Goal: Information Seeking & Learning: Learn about a topic

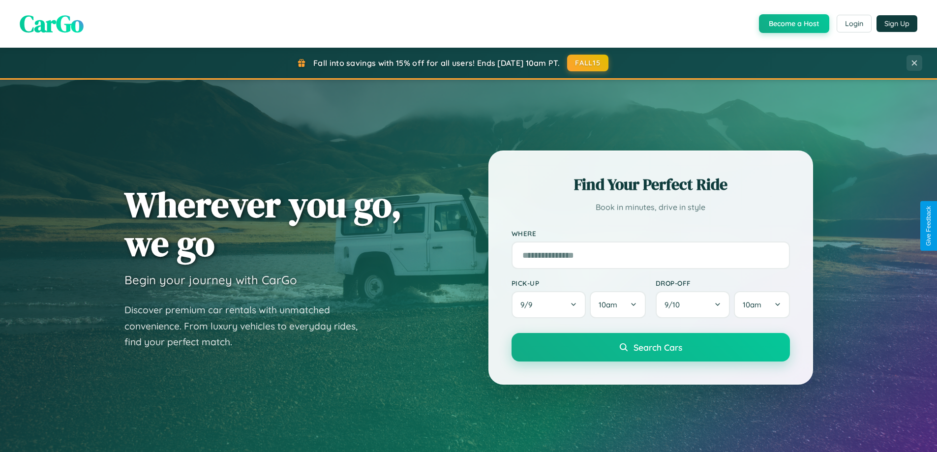
scroll to position [424, 0]
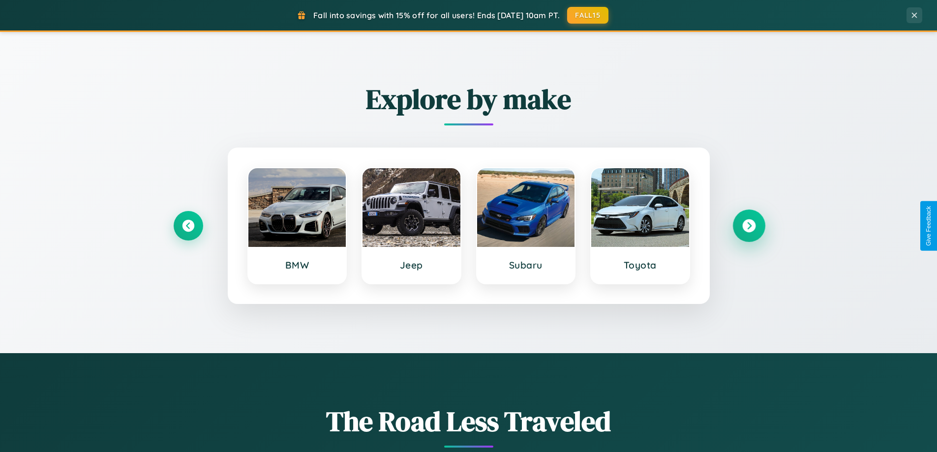
click at [748, 226] on icon at bounding box center [748, 225] width 13 height 13
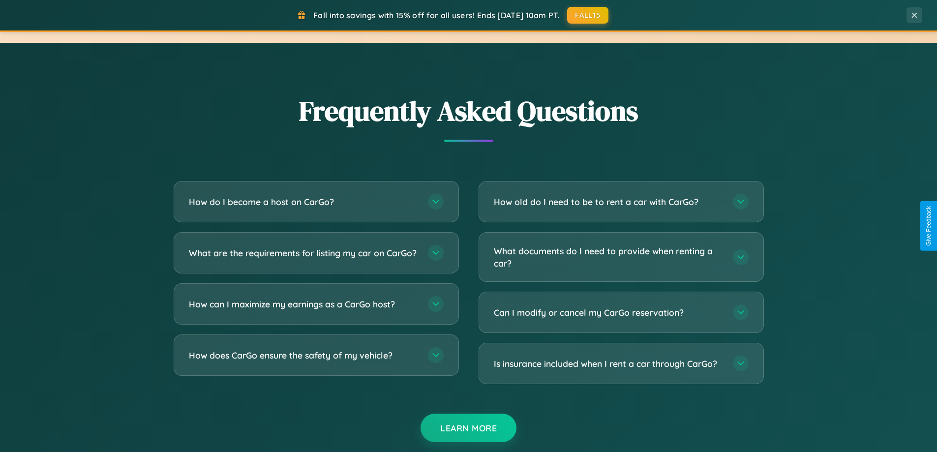
scroll to position [1892, 0]
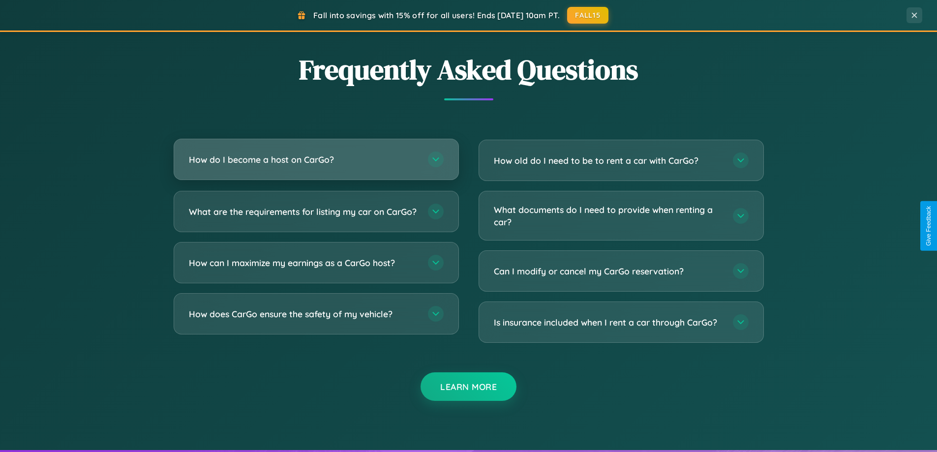
click at [316, 159] on h3 "How do I become a host on CarGo?" at bounding box center [303, 159] width 229 height 12
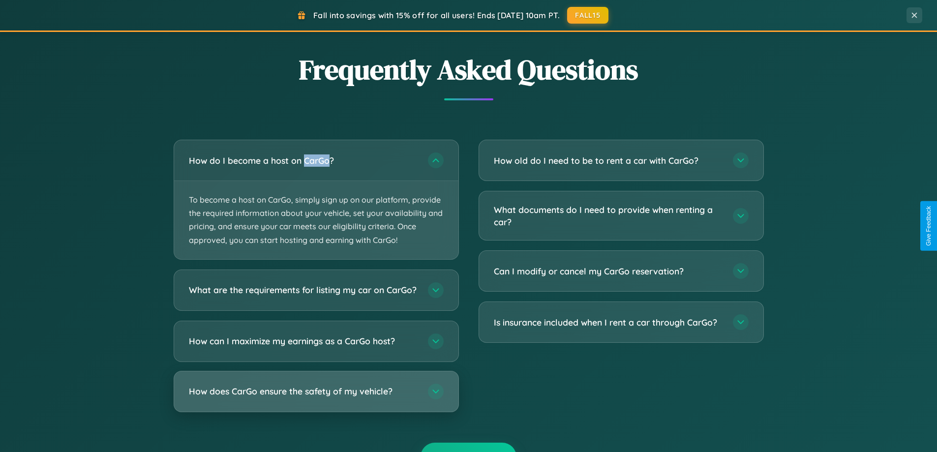
click at [316, 397] on h3 "How does CarGo ensure the safety of my vehicle?" at bounding box center [303, 391] width 229 height 12
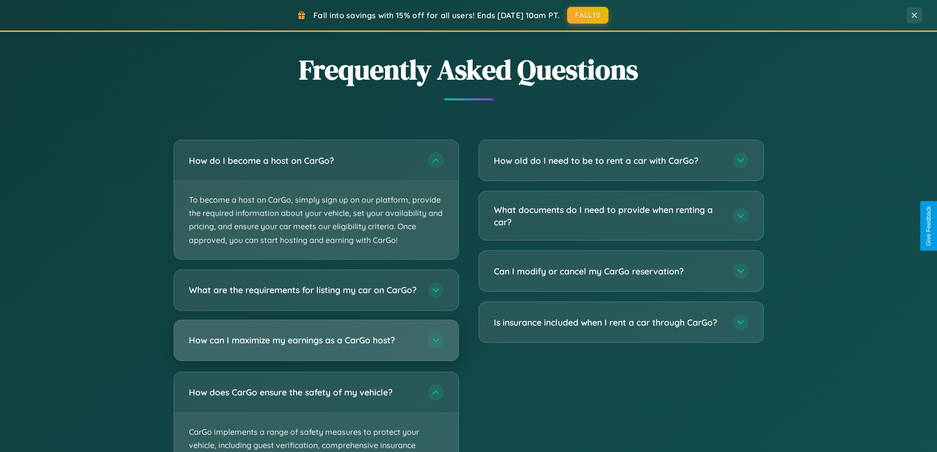
click at [316, 346] on h3 "How can I maximize my earnings as a CarGo host?" at bounding box center [303, 340] width 229 height 12
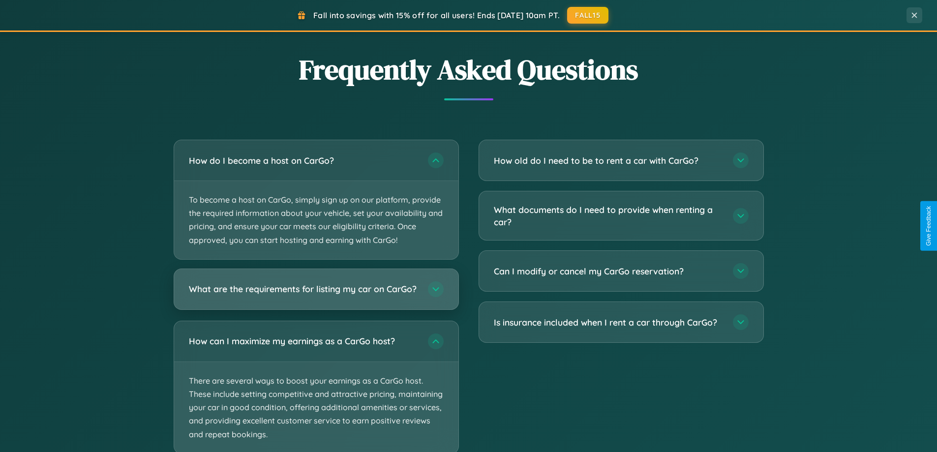
click at [316, 294] on h3 "What are the requirements for listing my car on CarGo?" at bounding box center [303, 289] width 229 height 12
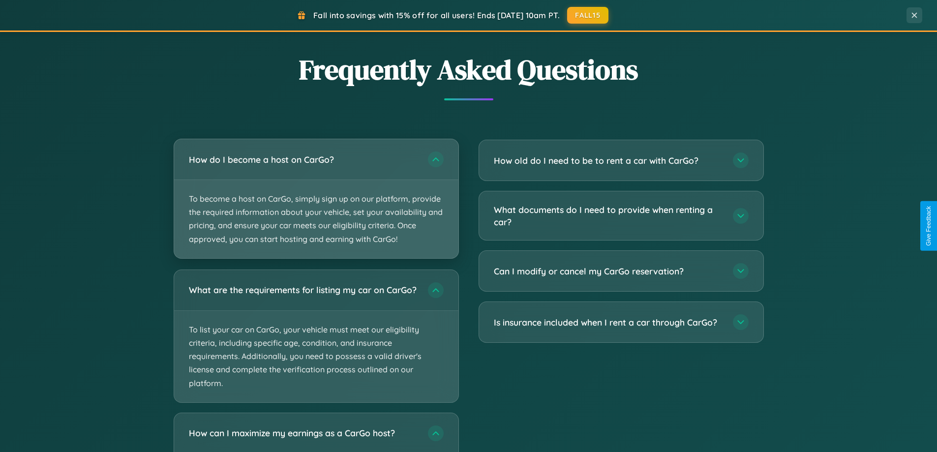
click at [316, 199] on p "To become a host on CarGo, simply sign up on our platform, provide the required…" at bounding box center [316, 219] width 284 height 78
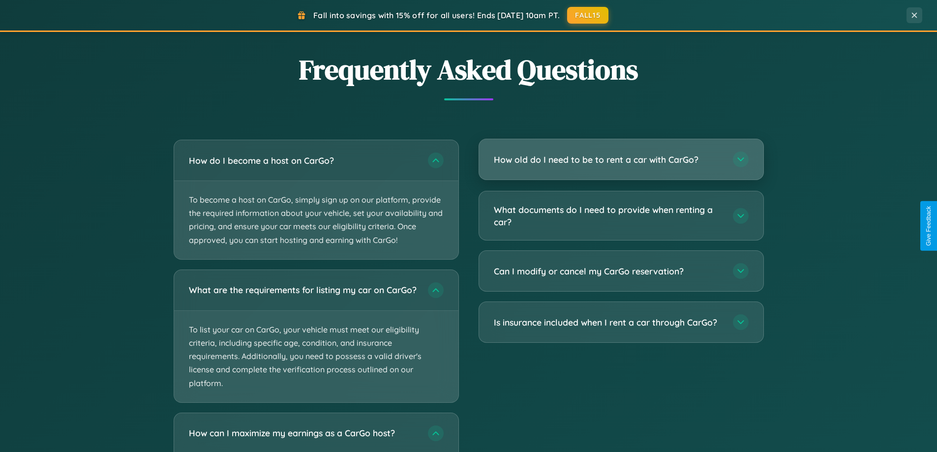
click at [620, 159] on h3 "How old do I need to be to rent a car with CarGo?" at bounding box center [608, 159] width 229 height 12
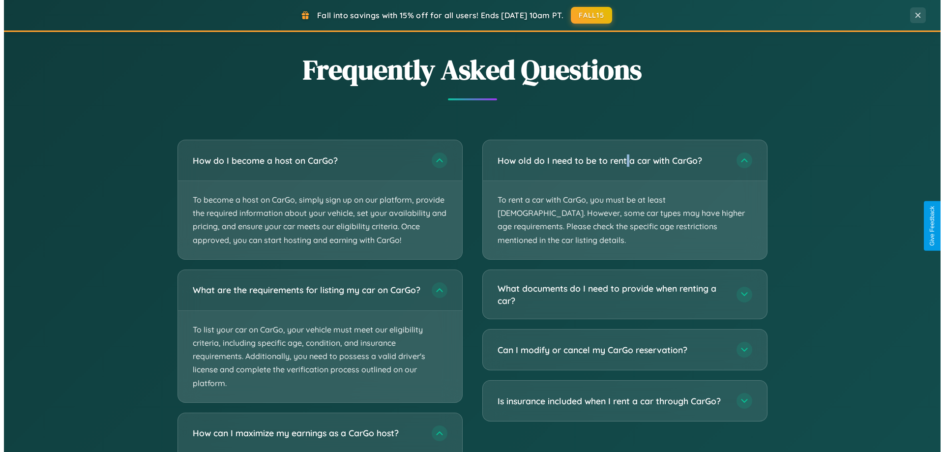
scroll to position [0, 0]
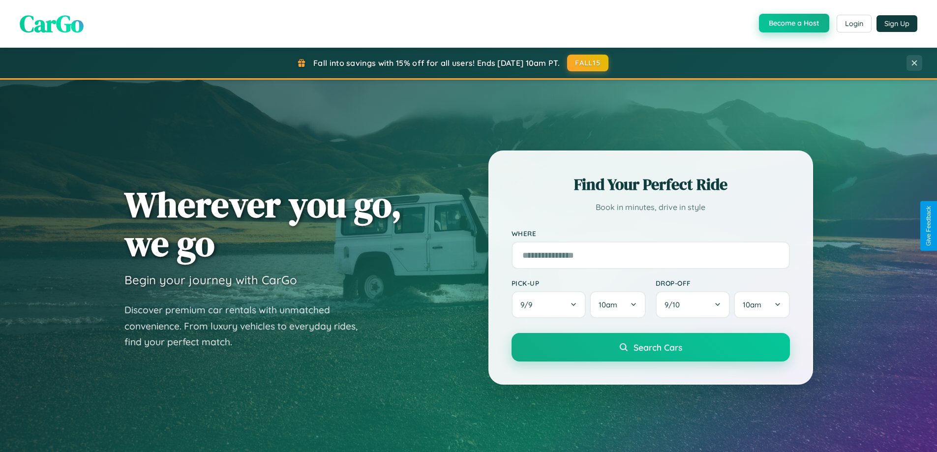
click at [793, 24] on button "Become a Host" at bounding box center [794, 23] width 70 height 19
